Goal: Task Accomplishment & Management: Complete application form

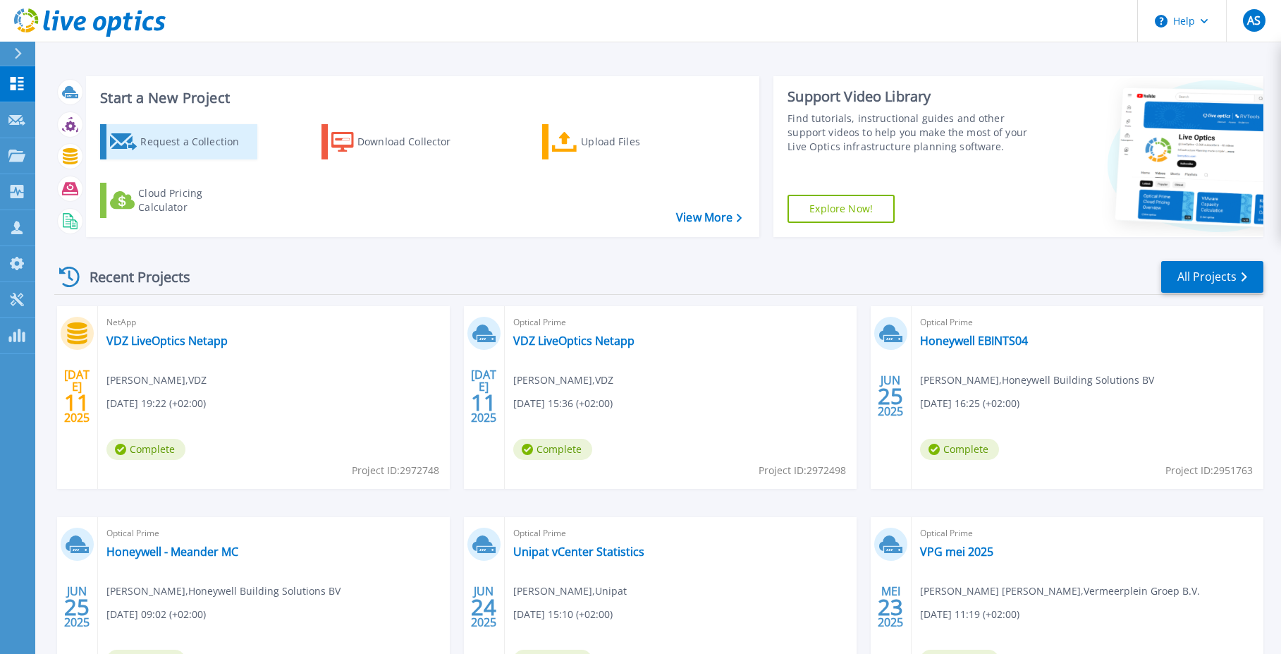
click at [194, 140] on div "Request a Collection" at bounding box center [196, 142] width 113 height 28
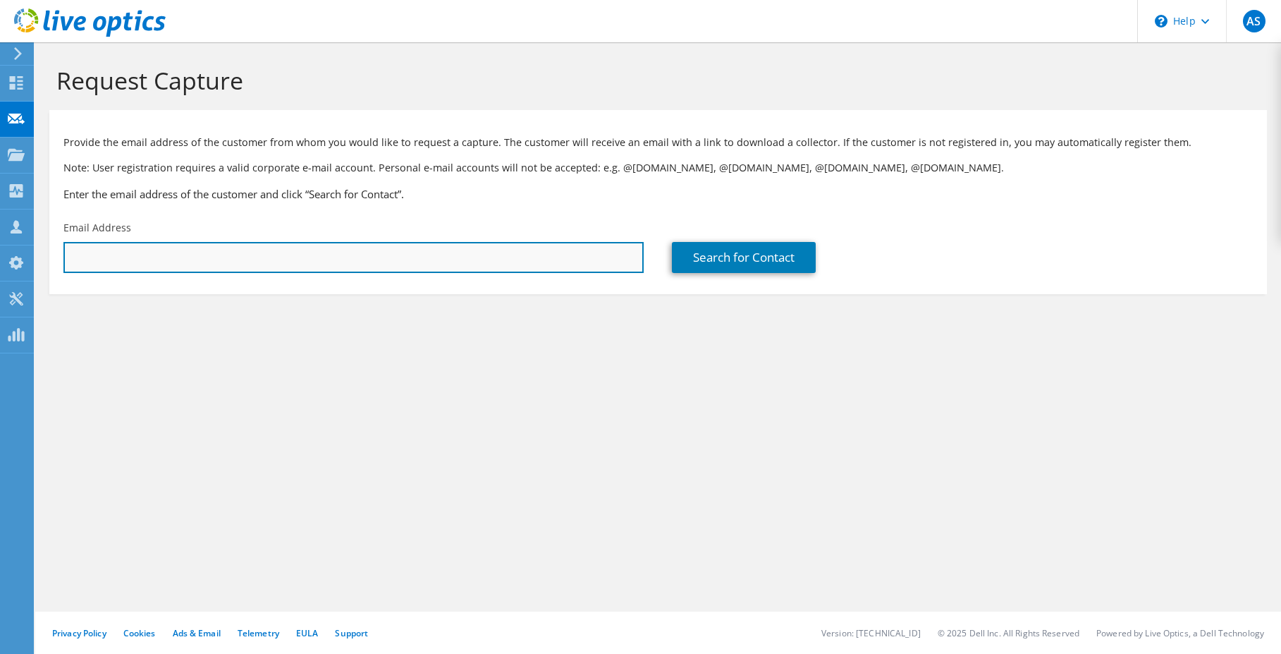
click at [271, 257] on input "text" at bounding box center [353, 257] width 580 height 31
type input "bvannunen@eltra.nl"
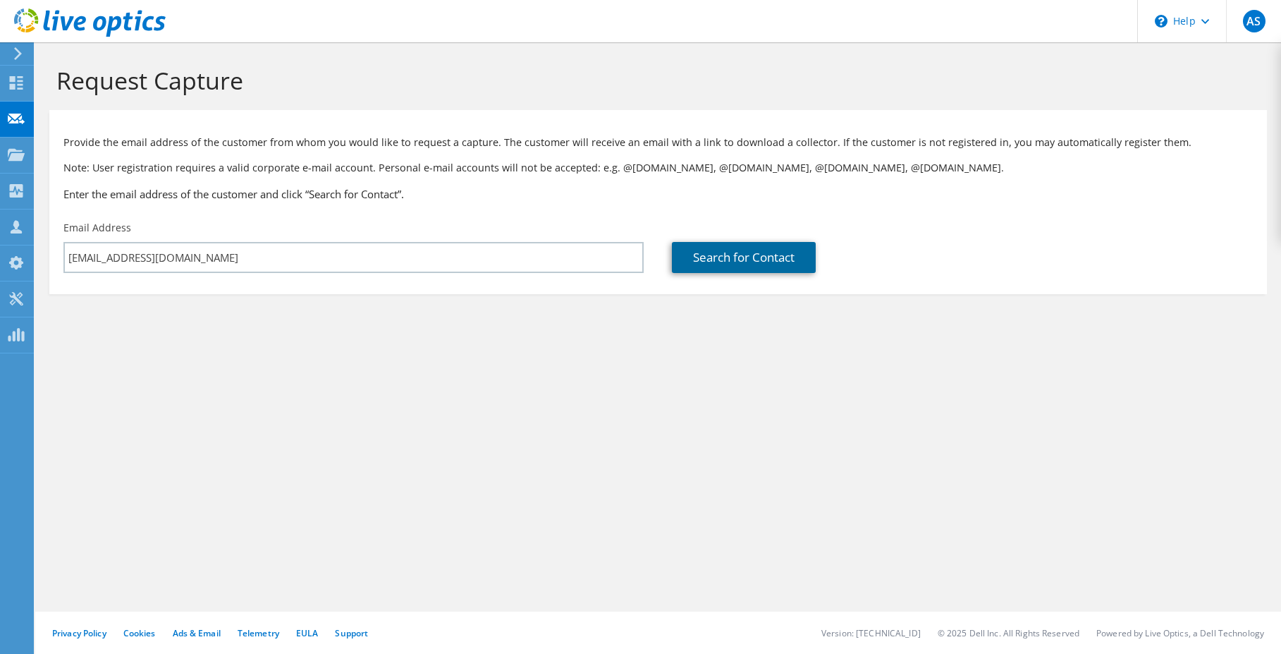
click at [749, 252] on link "Search for Contact" at bounding box center [744, 257] width 144 height 31
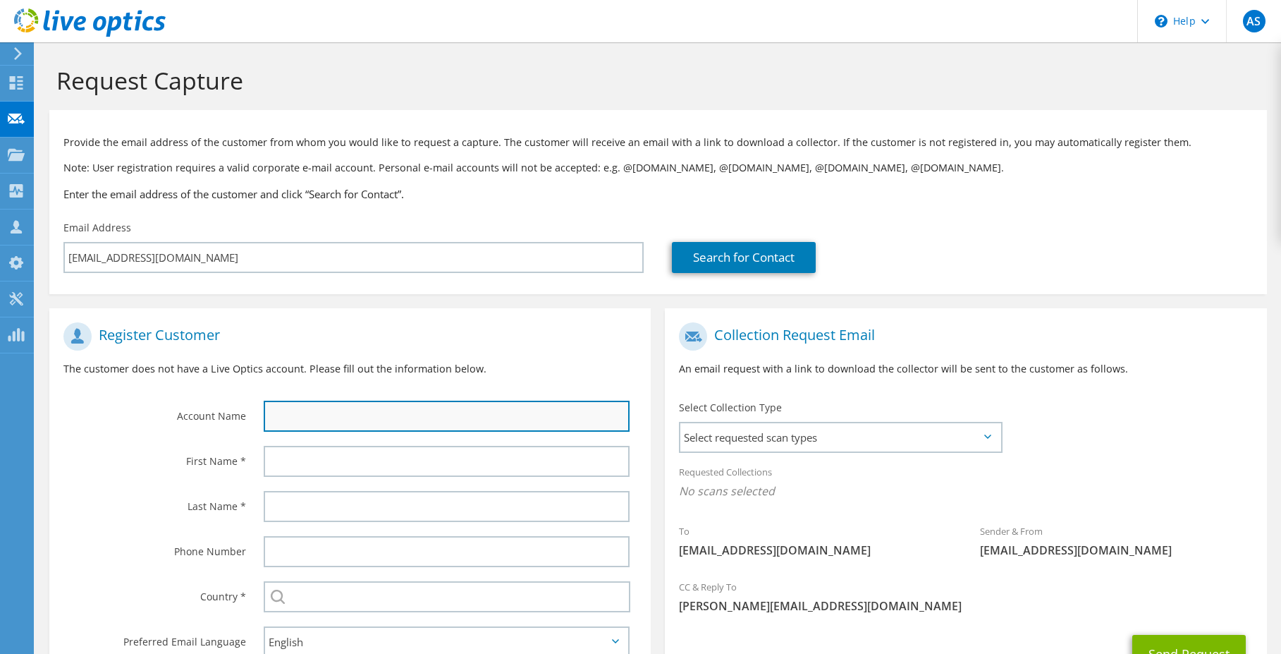
click at [315, 420] on input "text" at bounding box center [447, 416] width 366 height 31
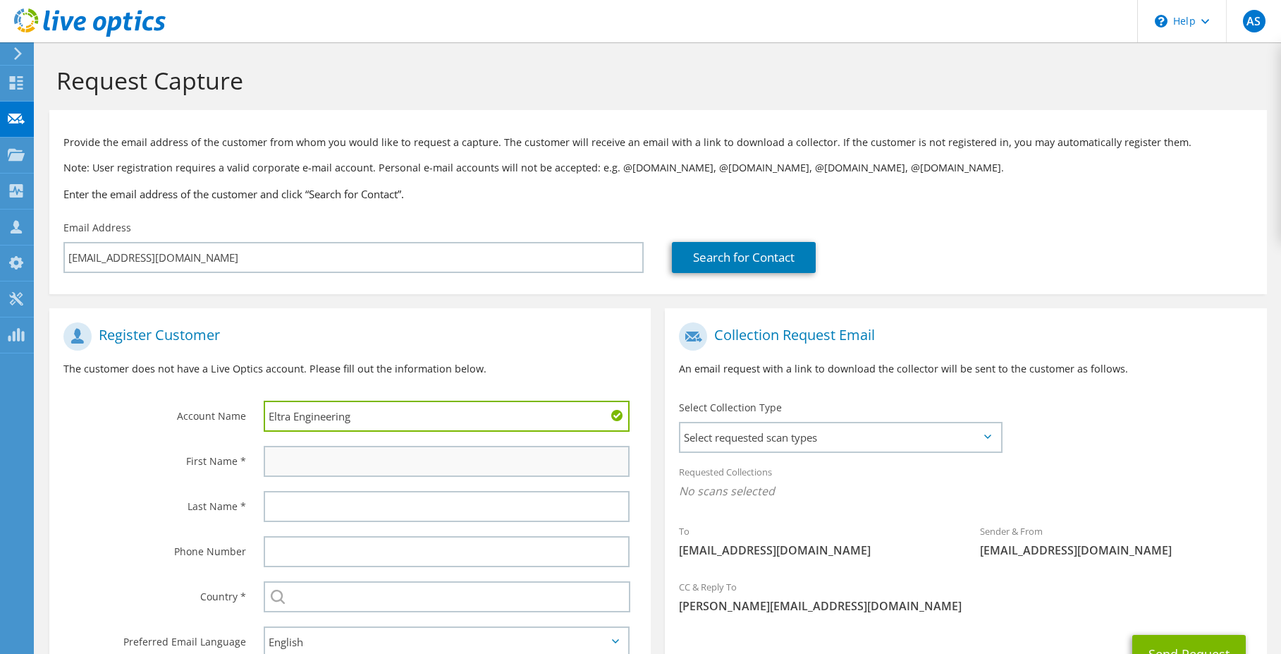
type input "Eltra Engineering"
click at [283, 472] on input "text" at bounding box center [447, 461] width 366 height 31
type input "Bert"
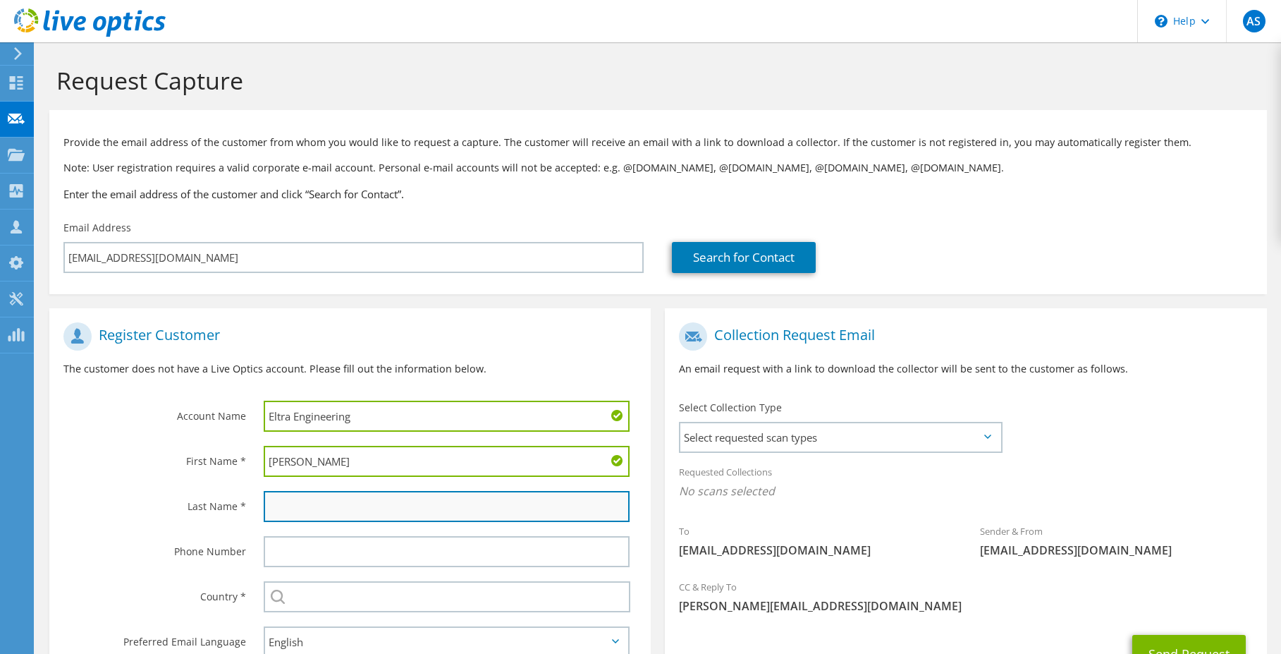
click at [293, 509] on input "text" at bounding box center [447, 506] width 366 height 31
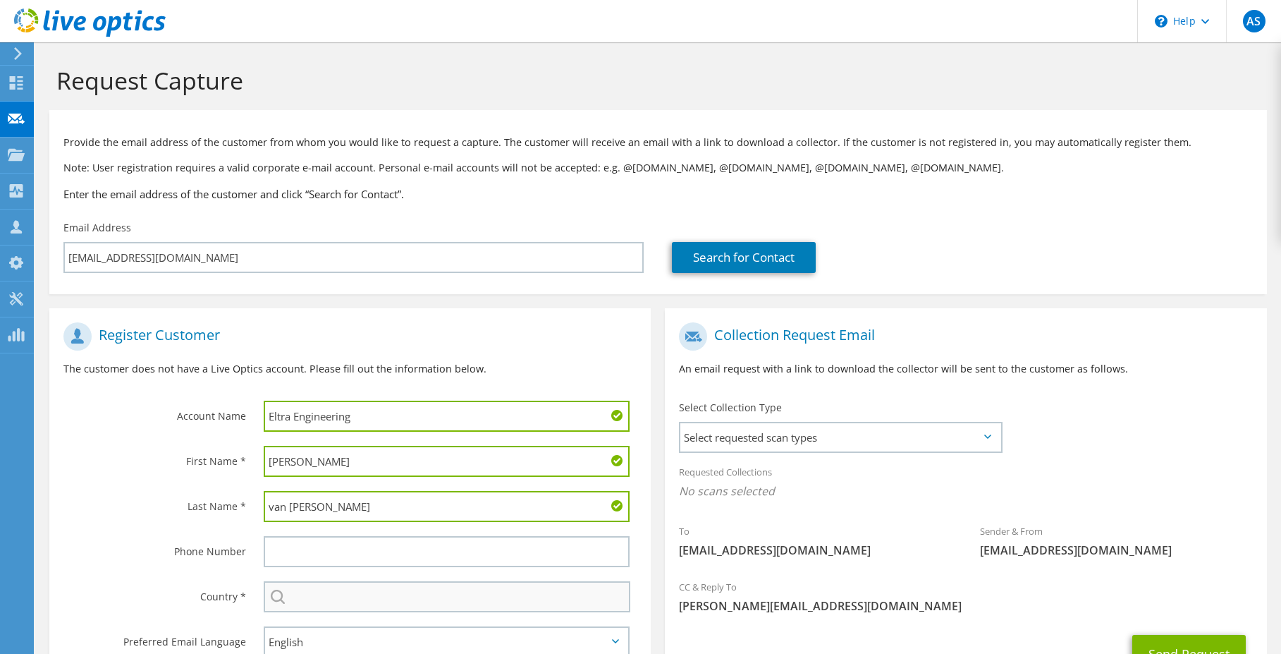
type input "van Nunen"
click at [290, 596] on input "text" at bounding box center [447, 596] width 367 height 31
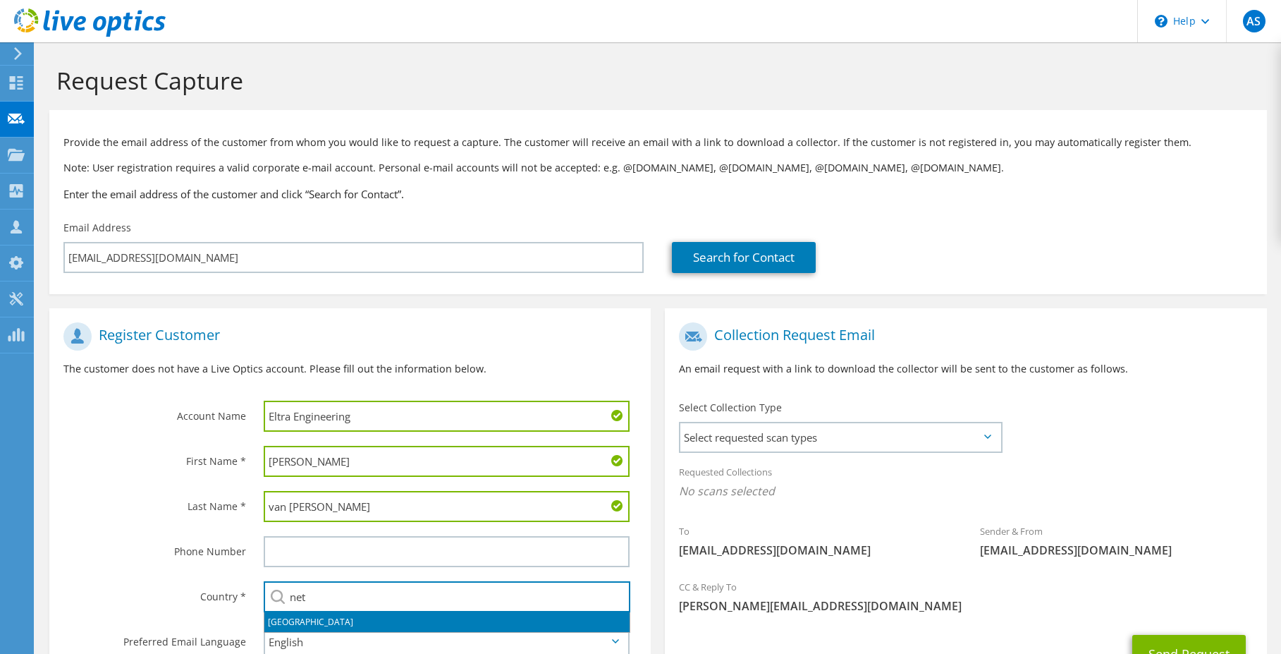
click at [322, 621] on li "[GEOGRAPHIC_DATA]" at bounding box center [446, 622] width 365 height 20
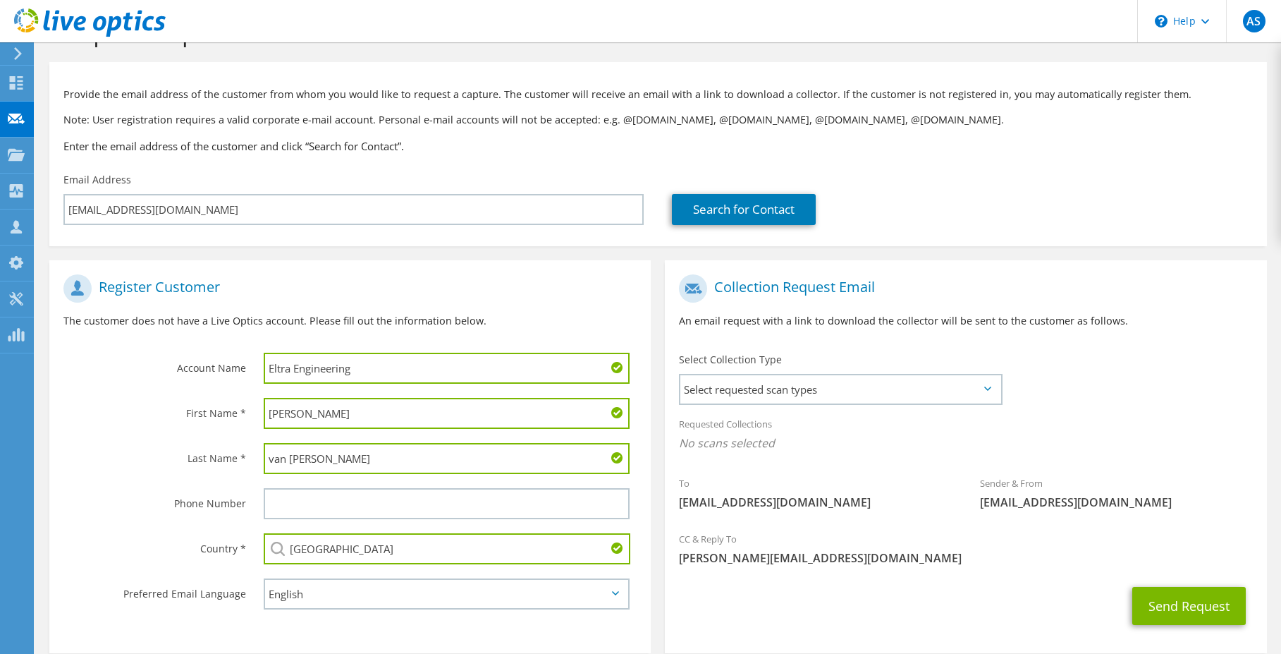
scroll to position [71, 0]
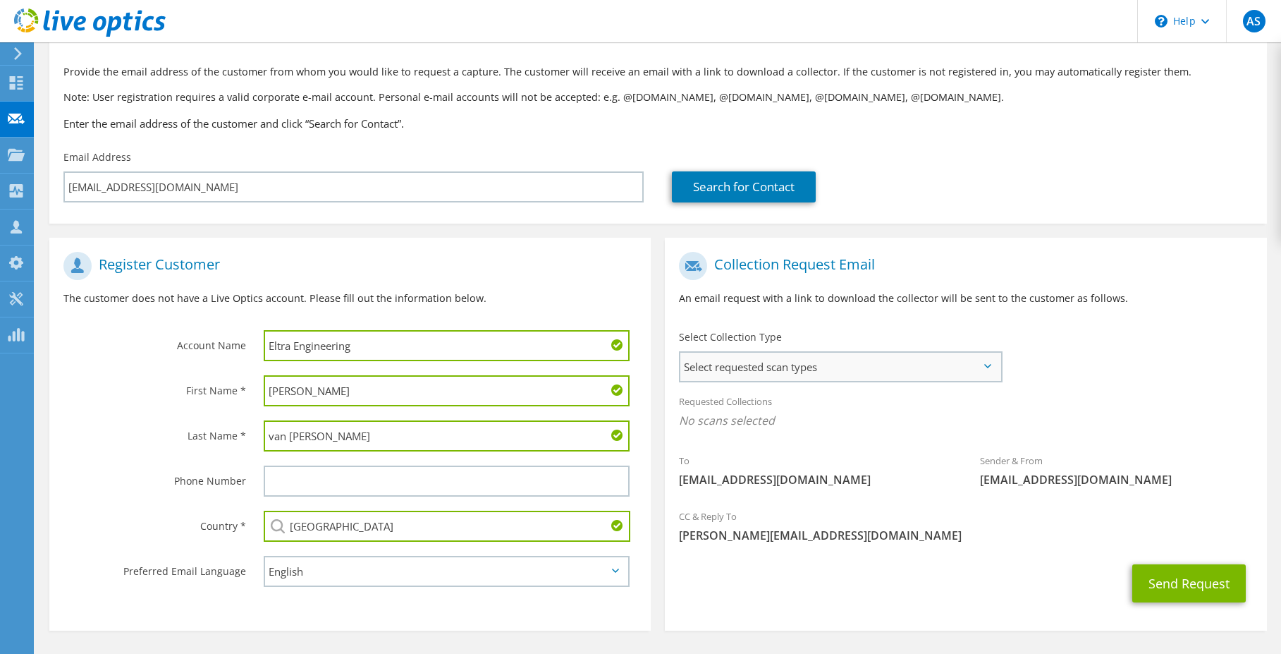
type input "[GEOGRAPHIC_DATA]"
click at [780, 371] on span "Select requested scan types" at bounding box center [839, 367] width 319 height 28
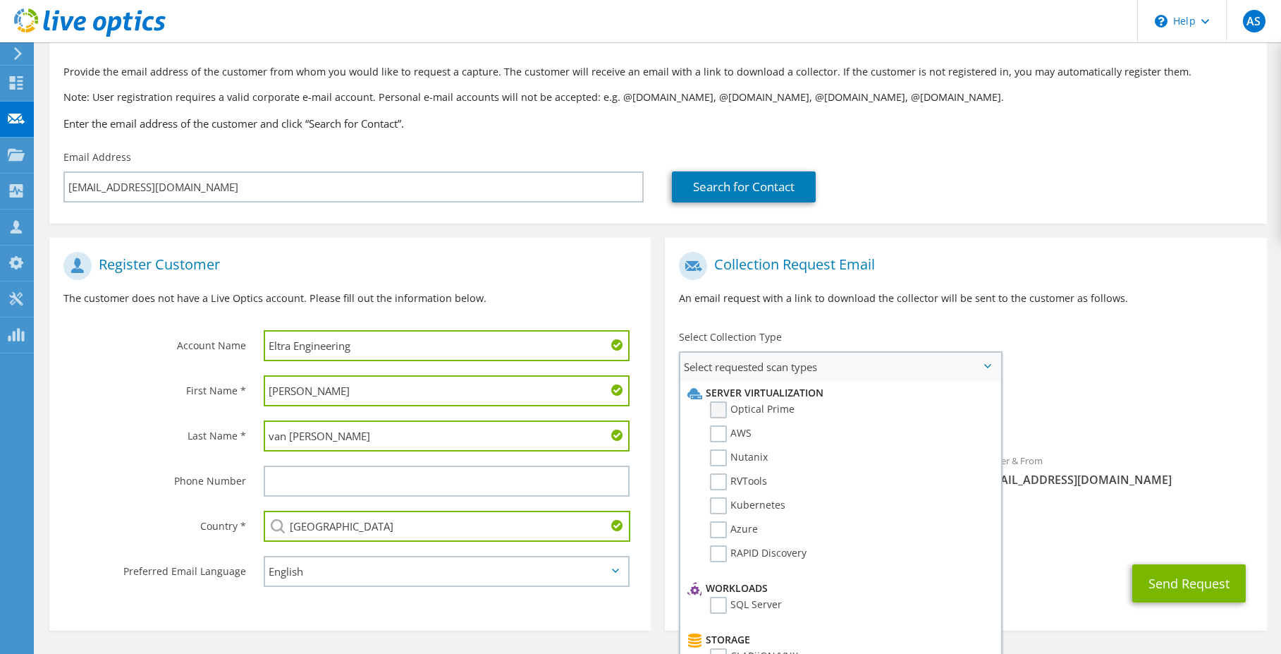
click at [757, 407] on label "Optical Prime" at bounding box center [752, 409] width 85 height 17
click at [0, 0] on input "Optical Prime" at bounding box center [0, 0] width 0 height 0
click at [1127, 403] on div "Requested Collections No scans selected Optical Prime" at bounding box center [965, 414] width 601 height 56
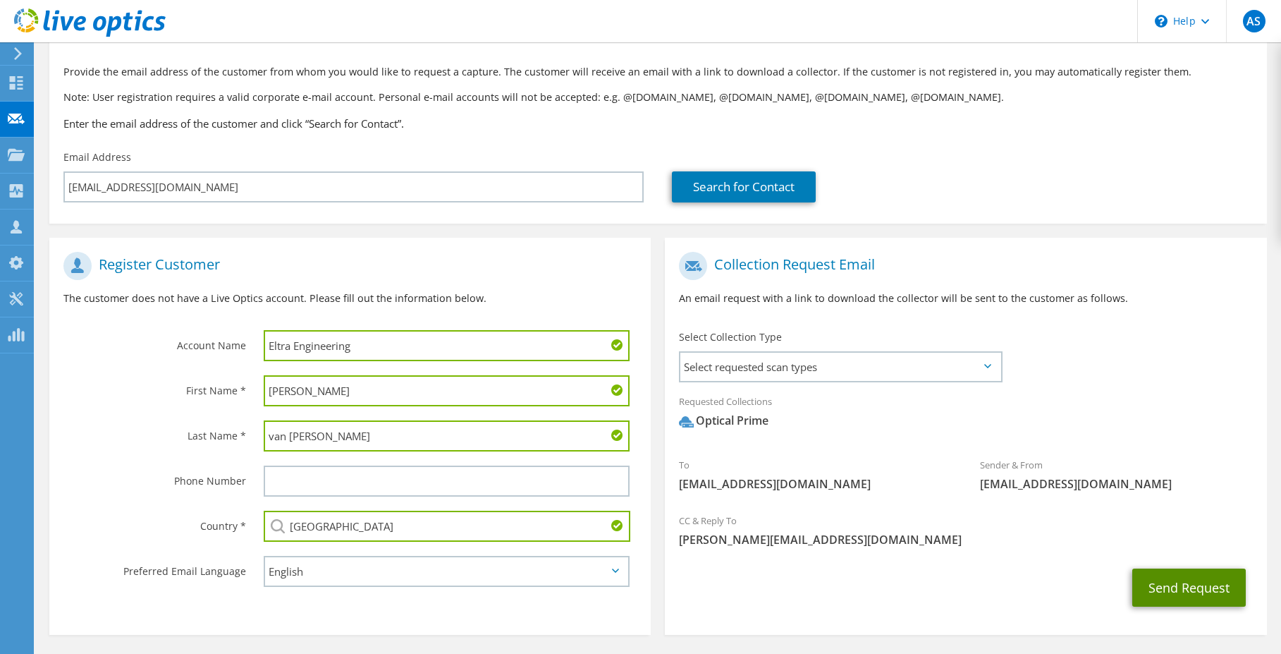
click at [1179, 588] on button "Send Request" at bounding box center [1189, 587] width 114 height 38
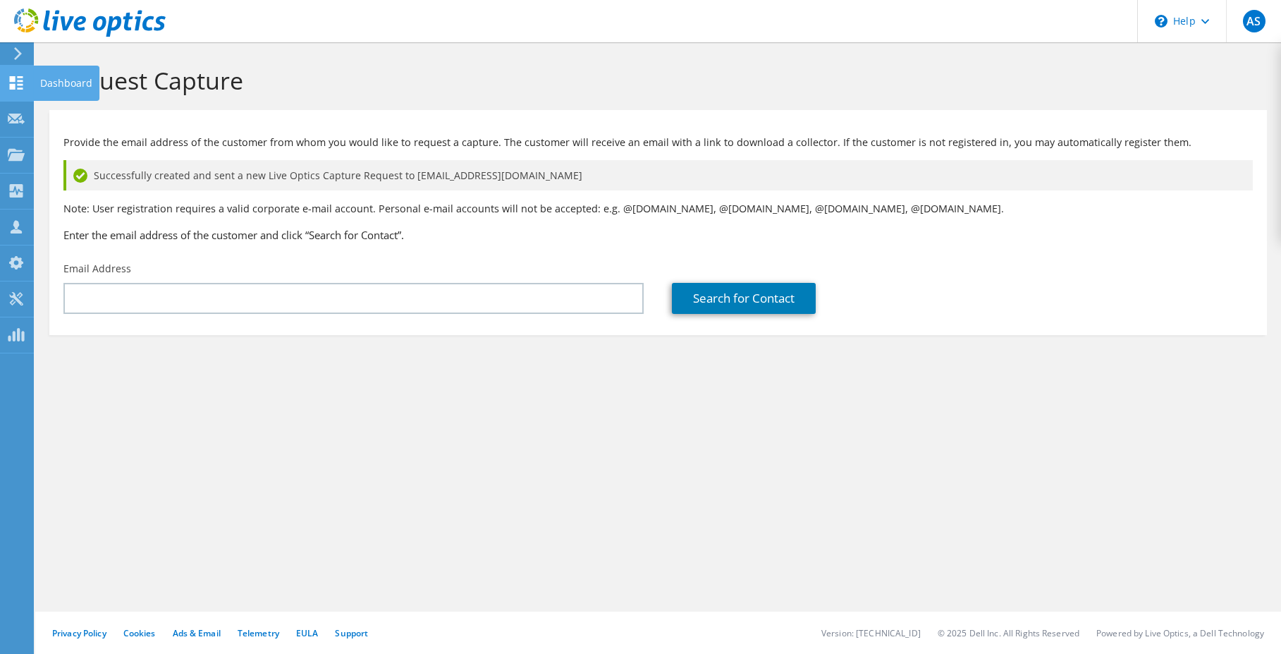
click at [67, 82] on div "Dashboard" at bounding box center [66, 83] width 66 height 35
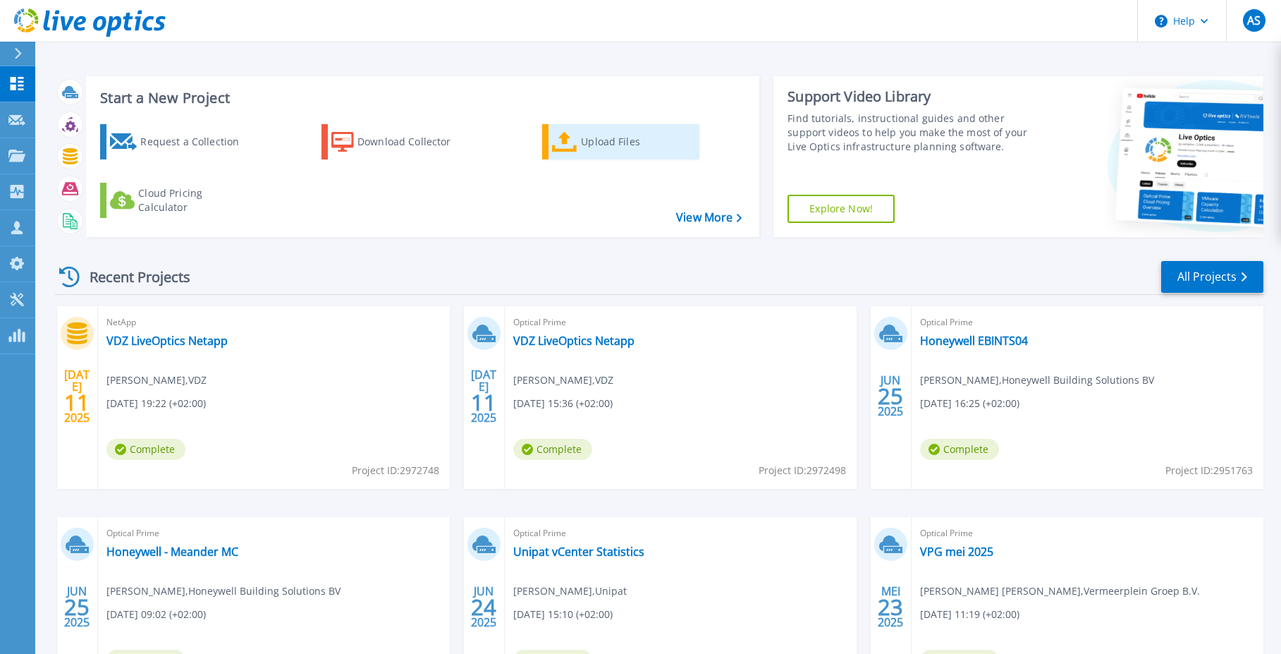
click at [617, 138] on div "Upload Files" at bounding box center [637, 142] width 113 height 28
